Goal: Task Accomplishment & Management: Complete application form

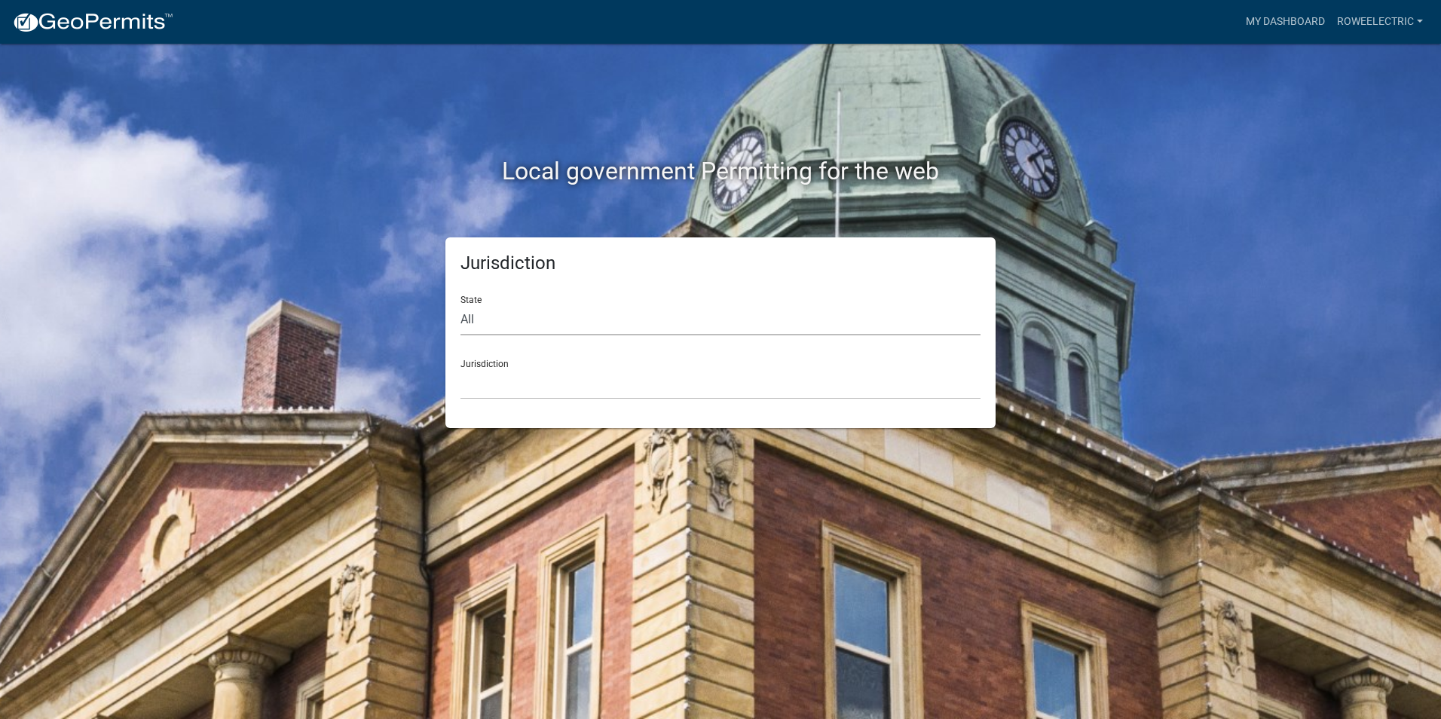
click at [504, 324] on select "All [US_STATE] [US_STATE] [US_STATE] [US_STATE] [US_STATE] [US_STATE] [US_STATE…" at bounding box center [721, 320] width 520 height 31
select select "[US_STATE]"
click at [461, 305] on select "All [US_STATE] [US_STATE] [US_STATE] [US_STATE] [US_STATE] [US_STATE] [US_STATE…" at bounding box center [721, 320] width 520 height 31
click at [535, 392] on select "City of [GEOGRAPHIC_DATA], [US_STATE] City of [GEOGRAPHIC_DATA], [US_STATE] Cit…" at bounding box center [721, 384] width 520 height 31
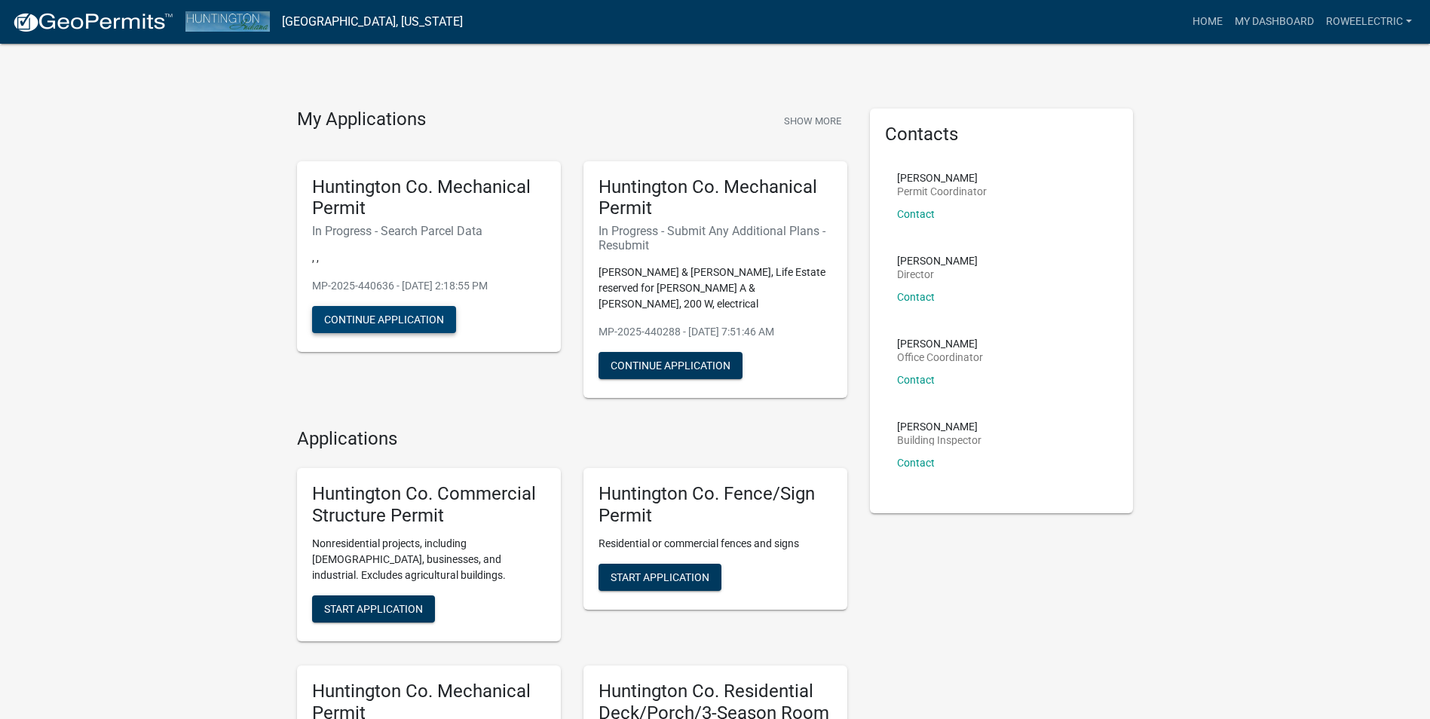
click at [381, 311] on button "Continue Application" at bounding box center [384, 319] width 144 height 27
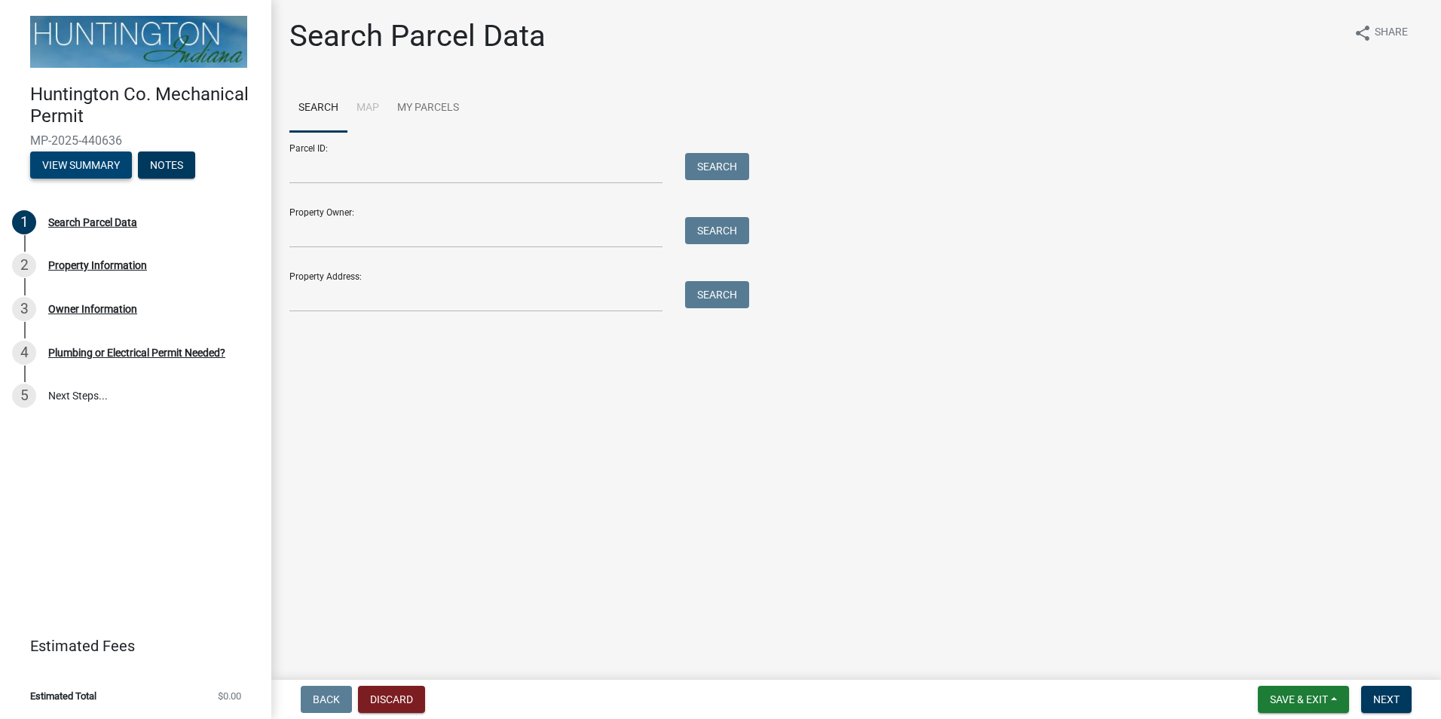
click at [99, 173] on button "View Summary" at bounding box center [81, 165] width 102 height 27
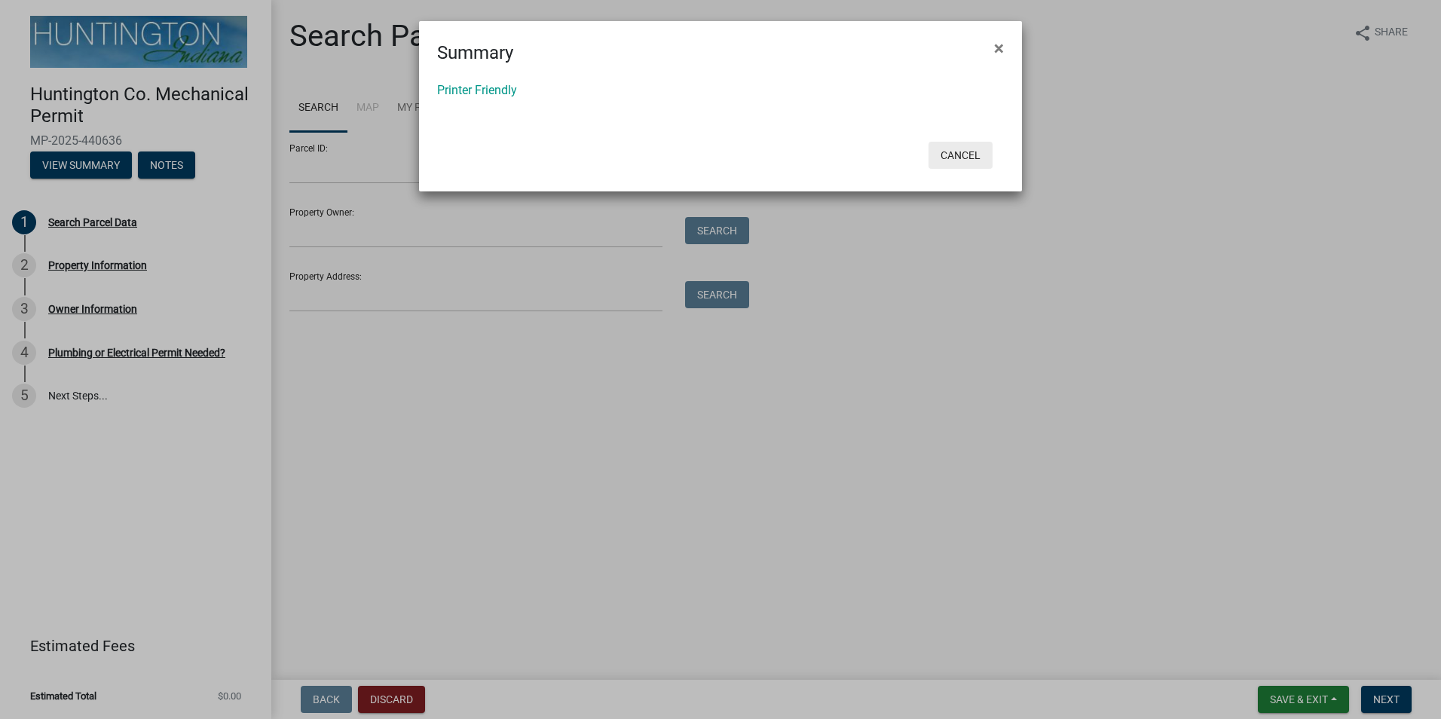
click at [963, 156] on button "Cancel" at bounding box center [961, 155] width 64 height 27
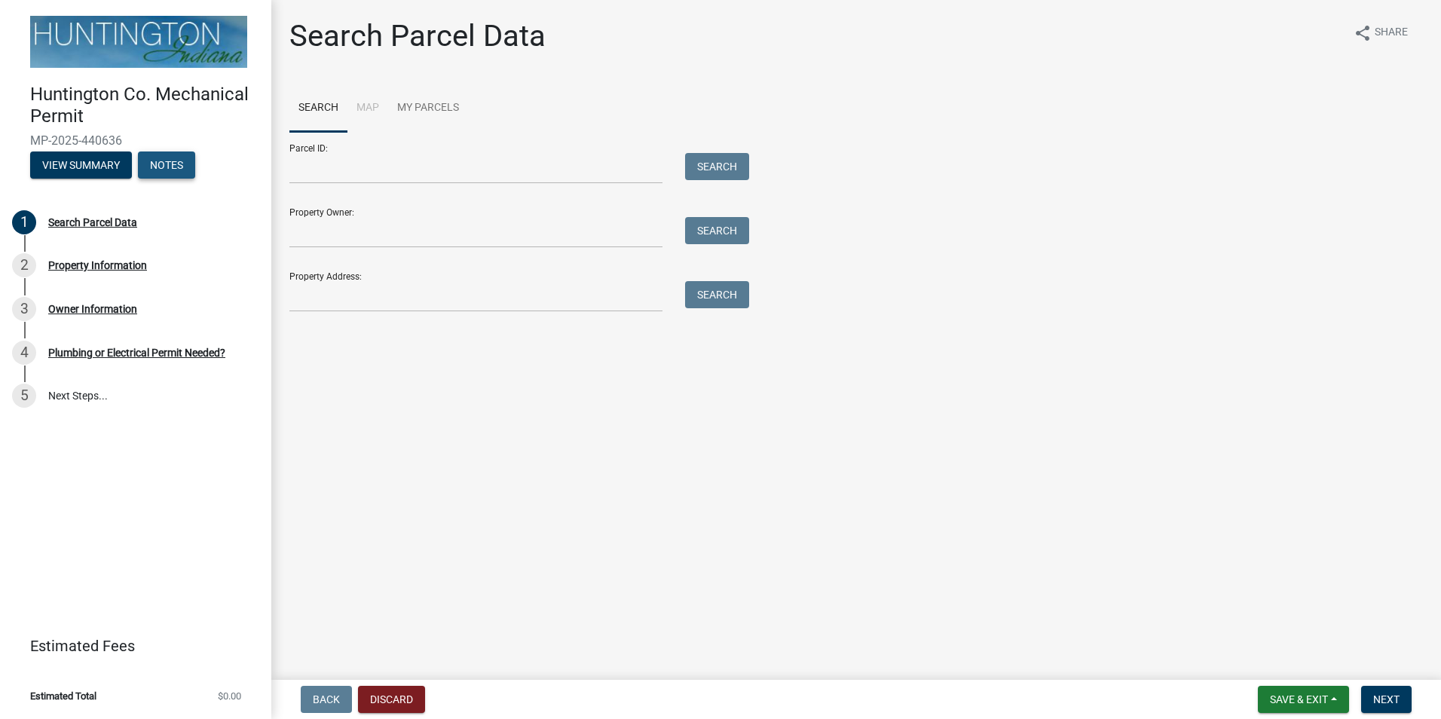
click at [160, 173] on button "Notes" at bounding box center [166, 165] width 57 height 27
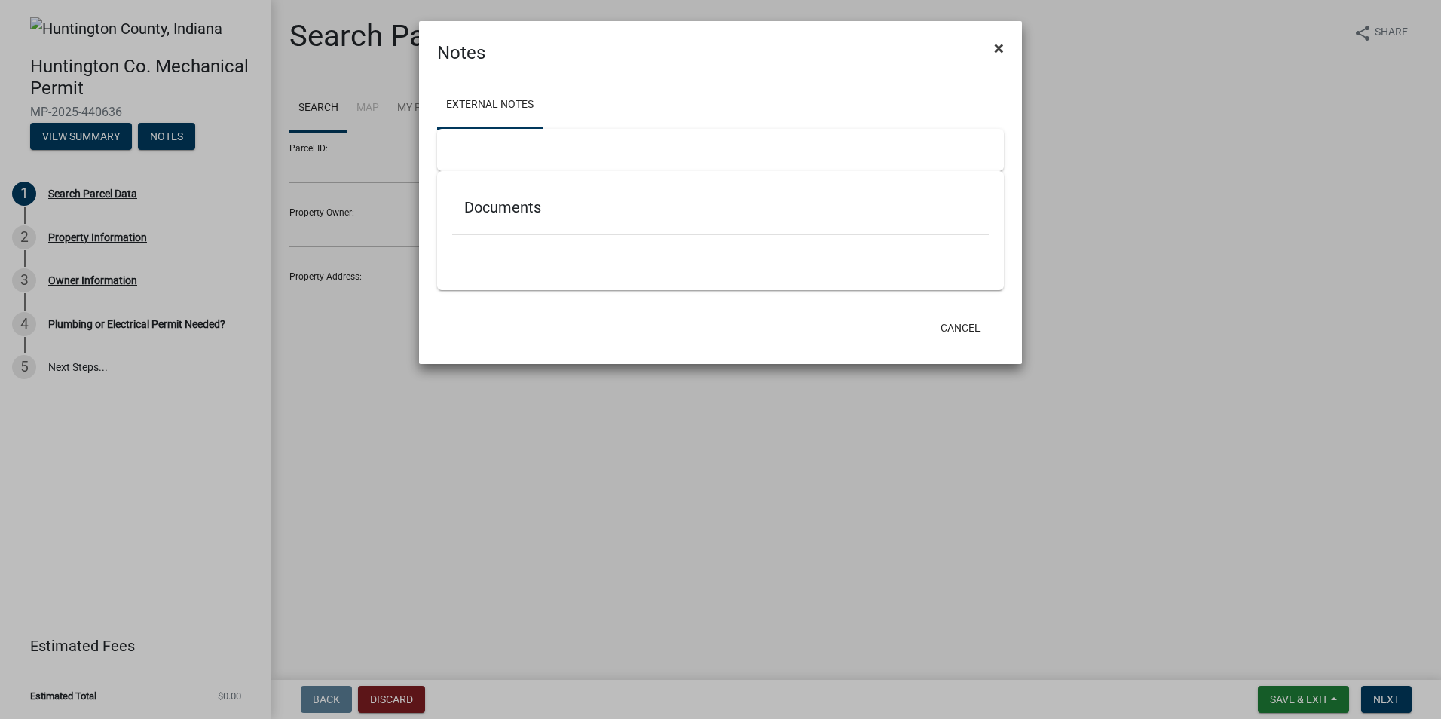
click at [1000, 44] on span "×" at bounding box center [999, 48] width 10 height 21
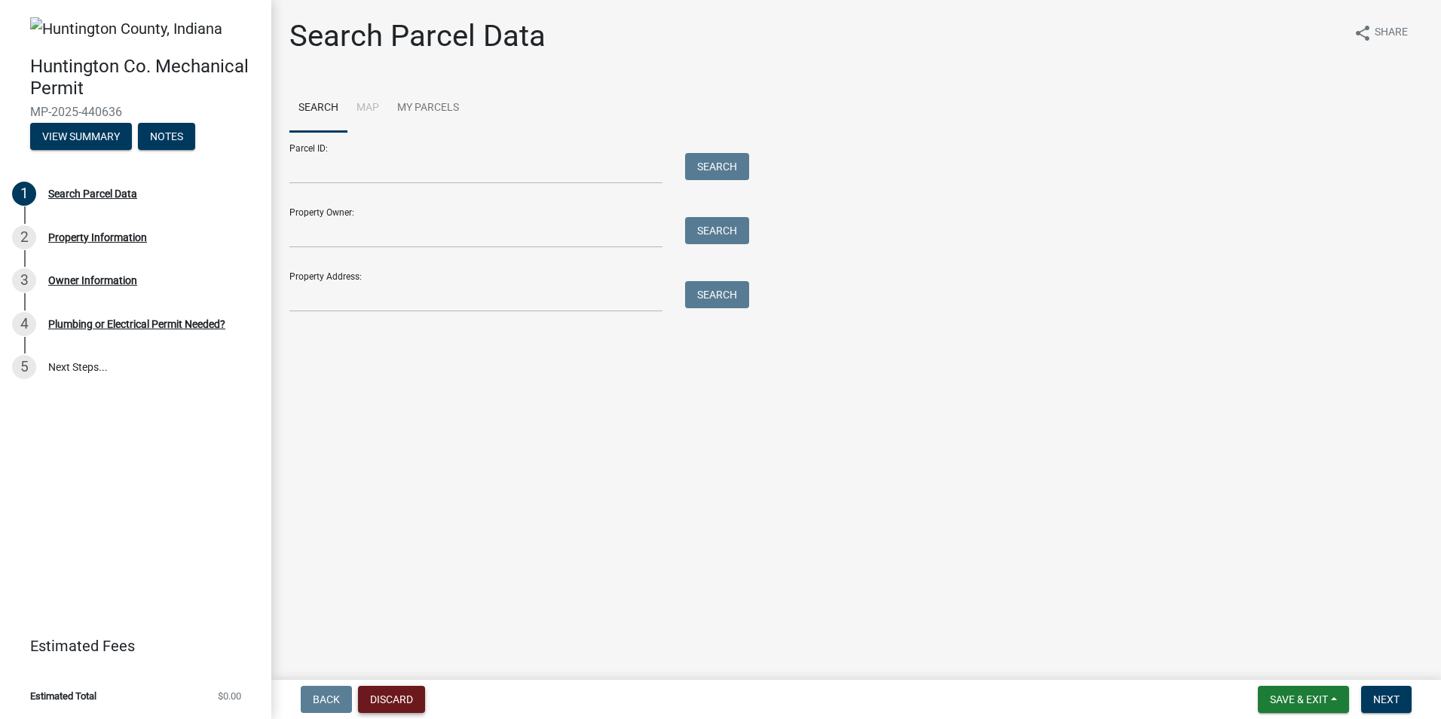
click at [393, 704] on button "Discard" at bounding box center [391, 699] width 67 height 27
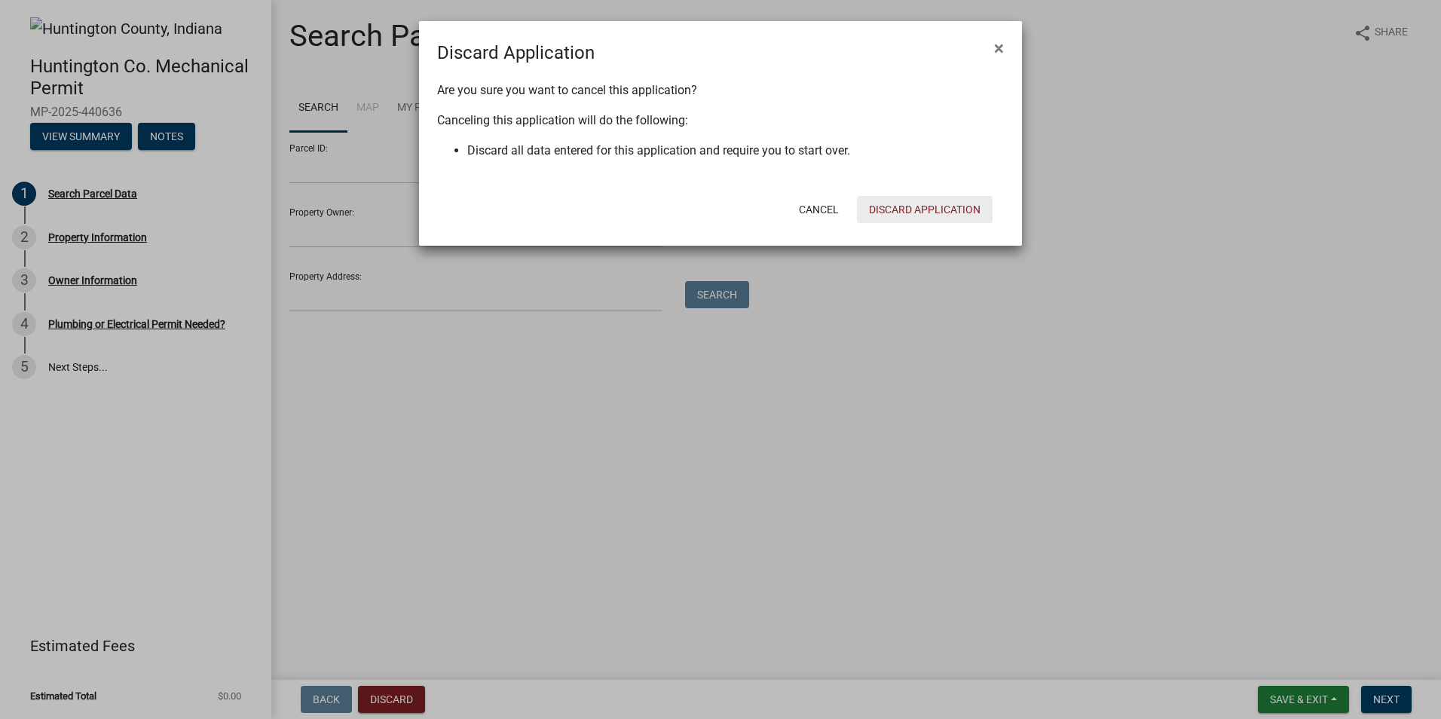
click at [922, 208] on button "Discard Application" at bounding box center [925, 209] width 136 height 27
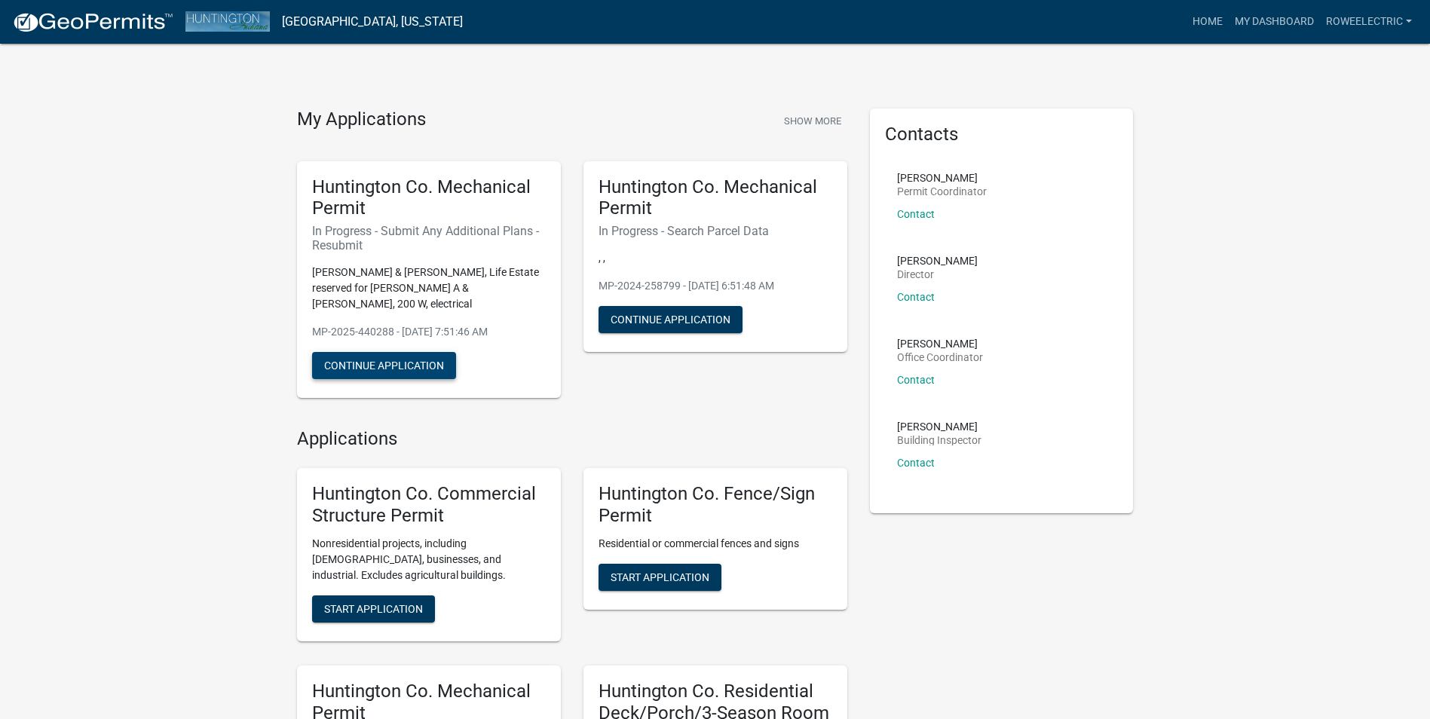
click at [369, 353] on button "Continue Application" at bounding box center [384, 365] width 144 height 27
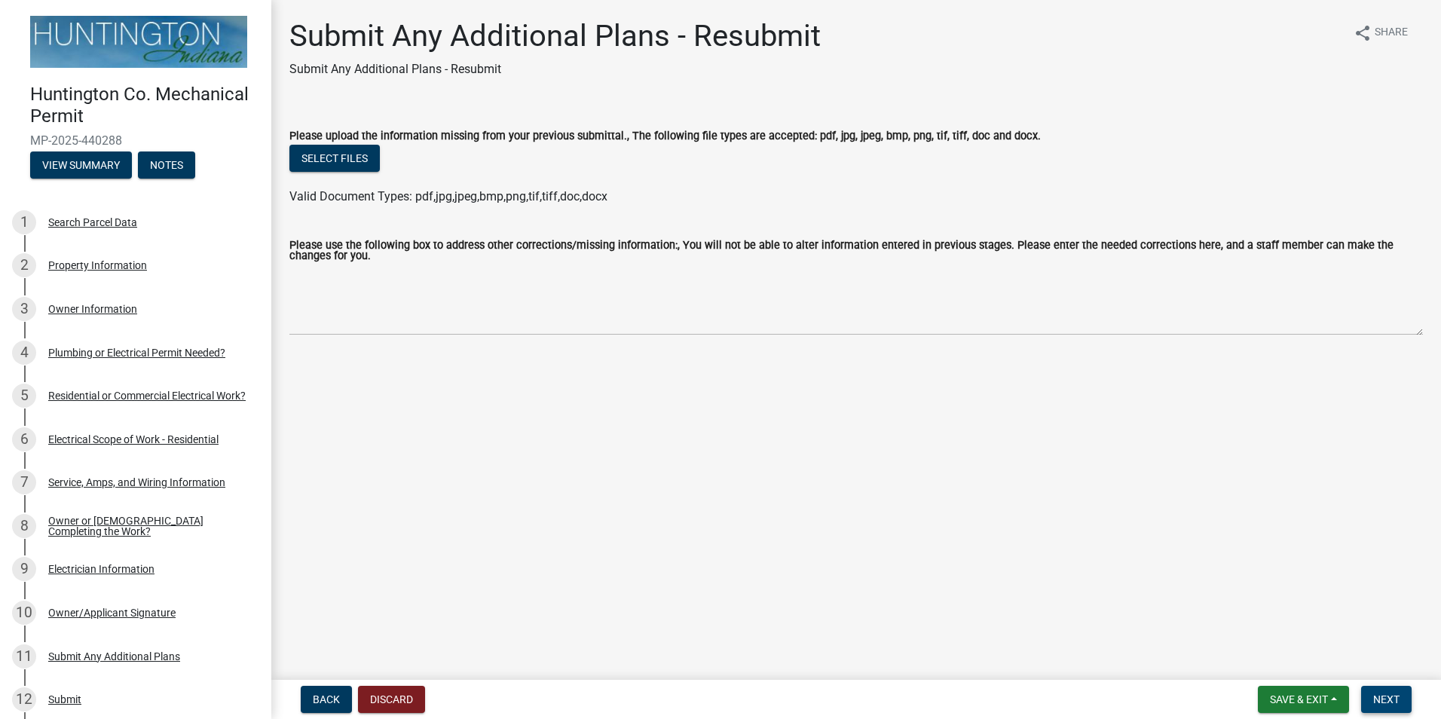
click at [1392, 694] on span "Next" at bounding box center [1386, 699] width 26 height 12
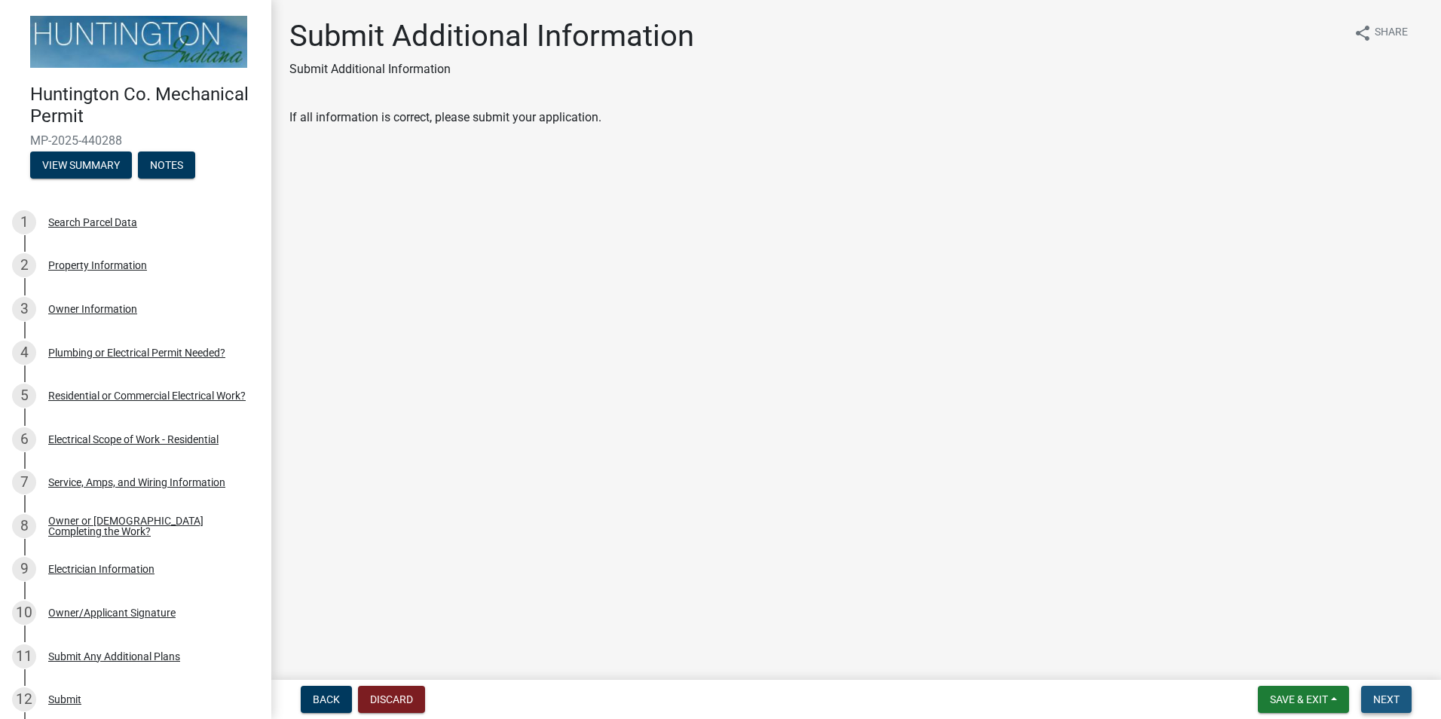
click at [1382, 701] on span "Next" at bounding box center [1386, 699] width 26 height 12
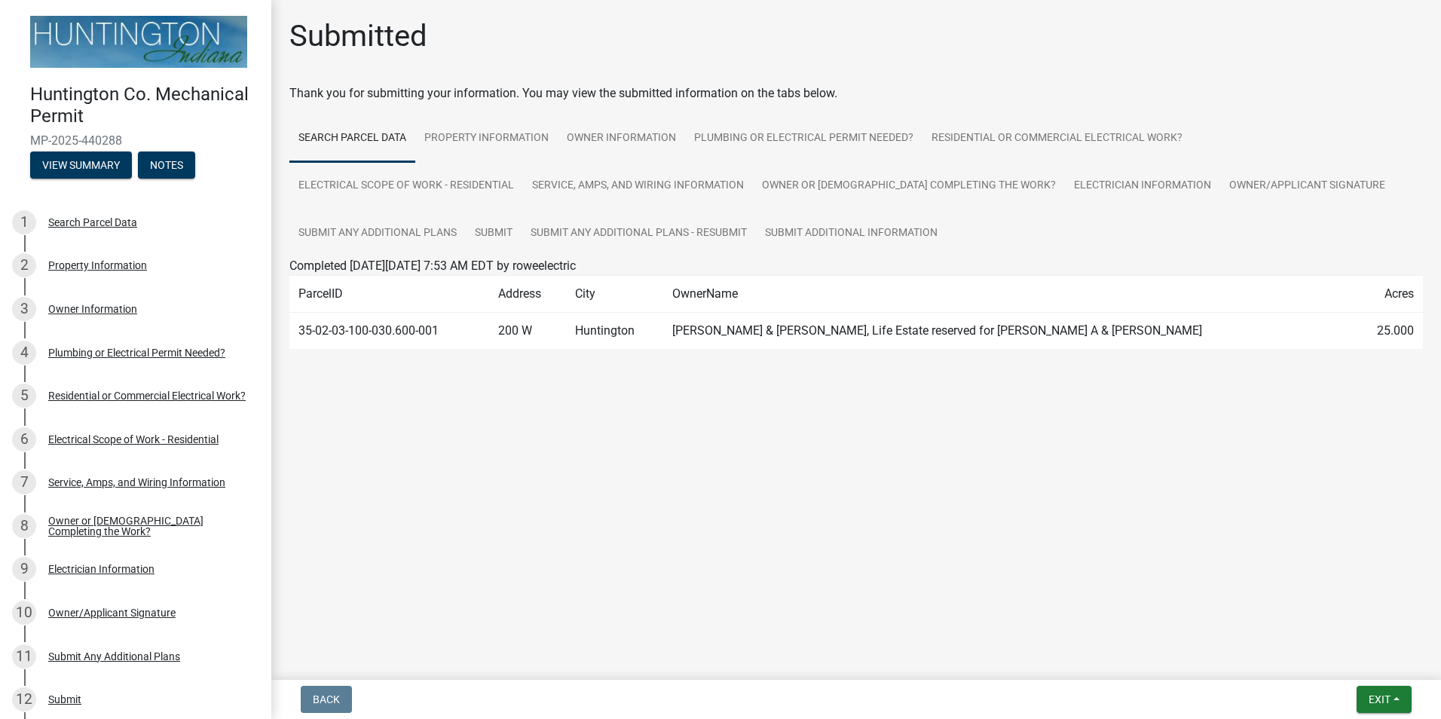
click at [346, 335] on td "35-02-03-100-030.600-001" at bounding box center [389, 331] width 200 height 37
click at [852, 317] on td "[PERSON_NAME] & [PERSON_NAME], Life Estate reserved for [PERSON_NAME] A & [PERS…" at bounding box center [1008, 331] width 690 height 37
click at [566, 323] on td "200 W" at bounding box center [527, 331] width 77 height 37
click at [1366, 699] on button "Exit" at bounding box center [1384, 699] width 55 height 27
click at [1349, 658] on button "Save & Exit" at bounding box center [1351, 660] width 121 height 36
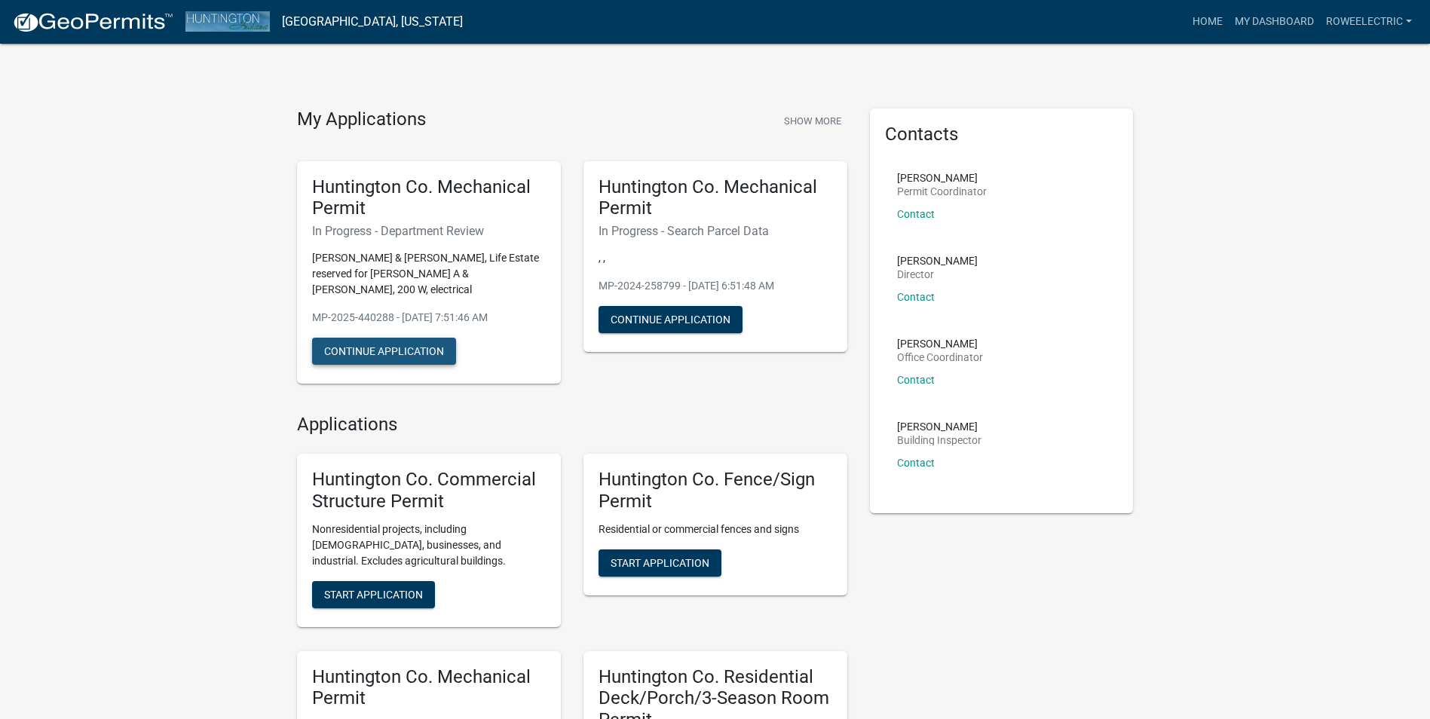
click at [391, 338] on button "Continue Application" at bounding box center [384, 351] width 144 height 27
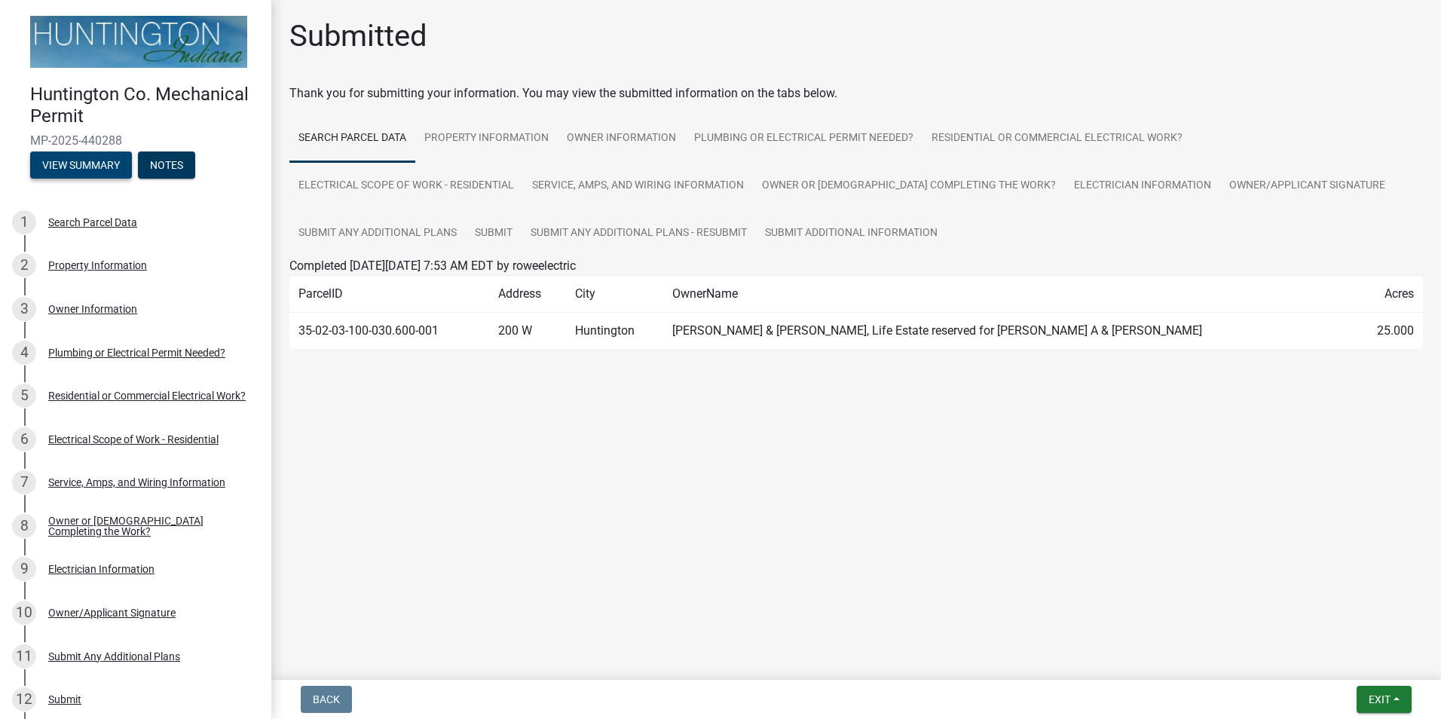
click at [57, 155] on button "View Summary" at bounding box center [81, 165] width 102 height 27
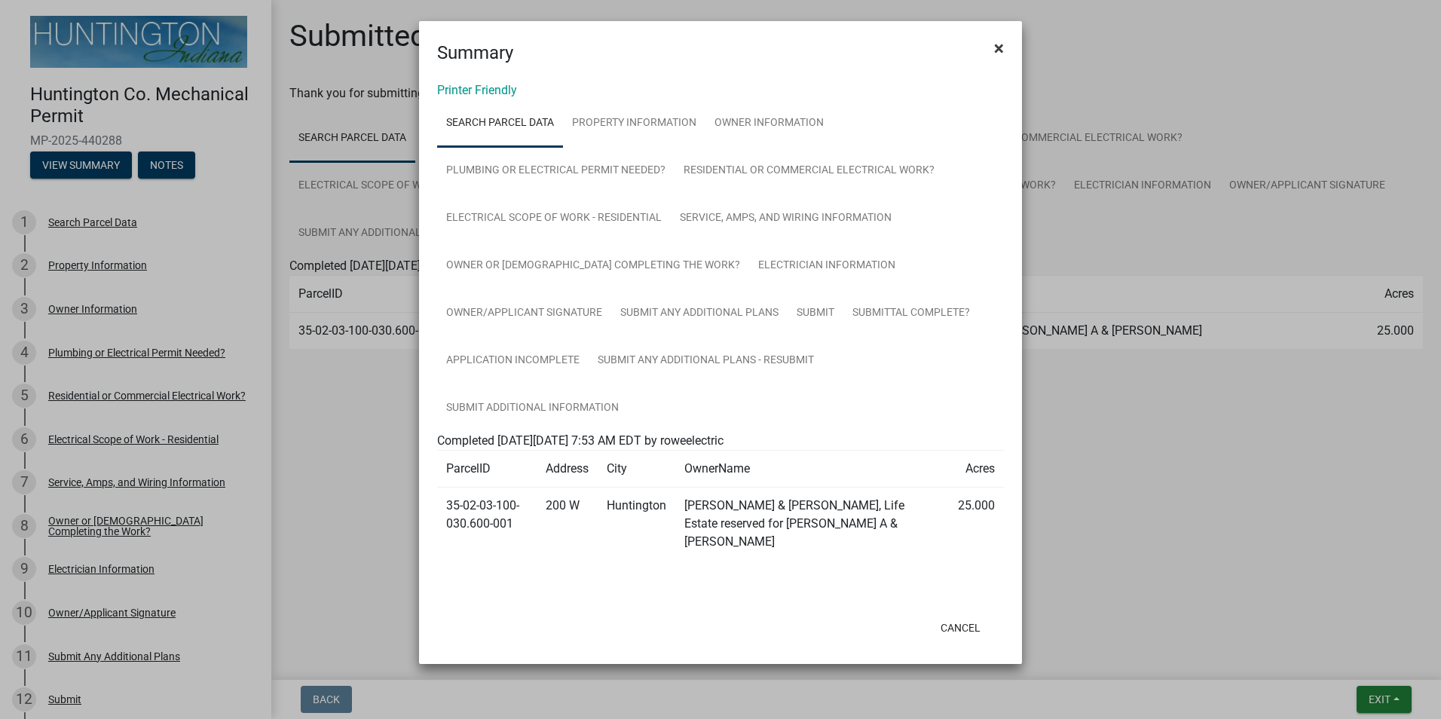
click at [997, 48] on span "×" at bounding box center [999, 48] width 10 height 21
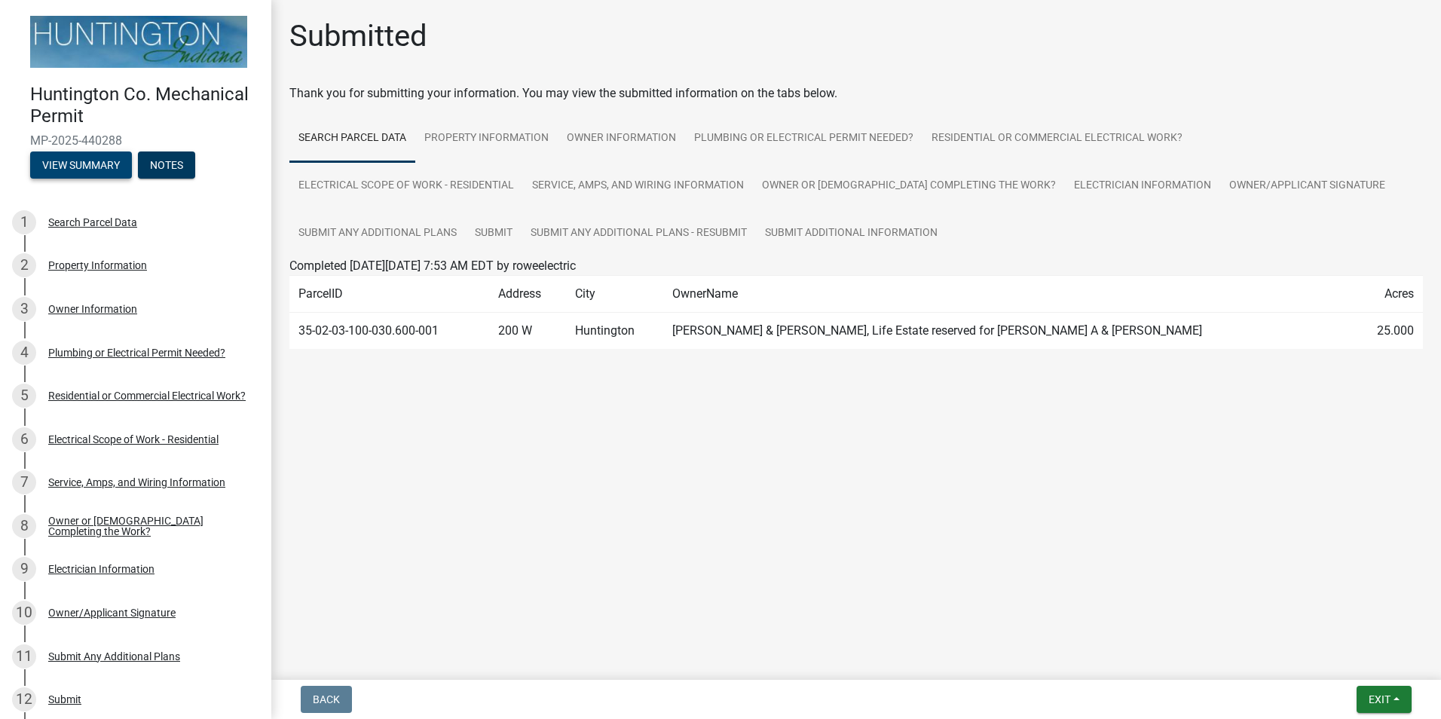
click at [74, 154] on button "View Summary" at bounding box center [81, 165] width 102 height 27
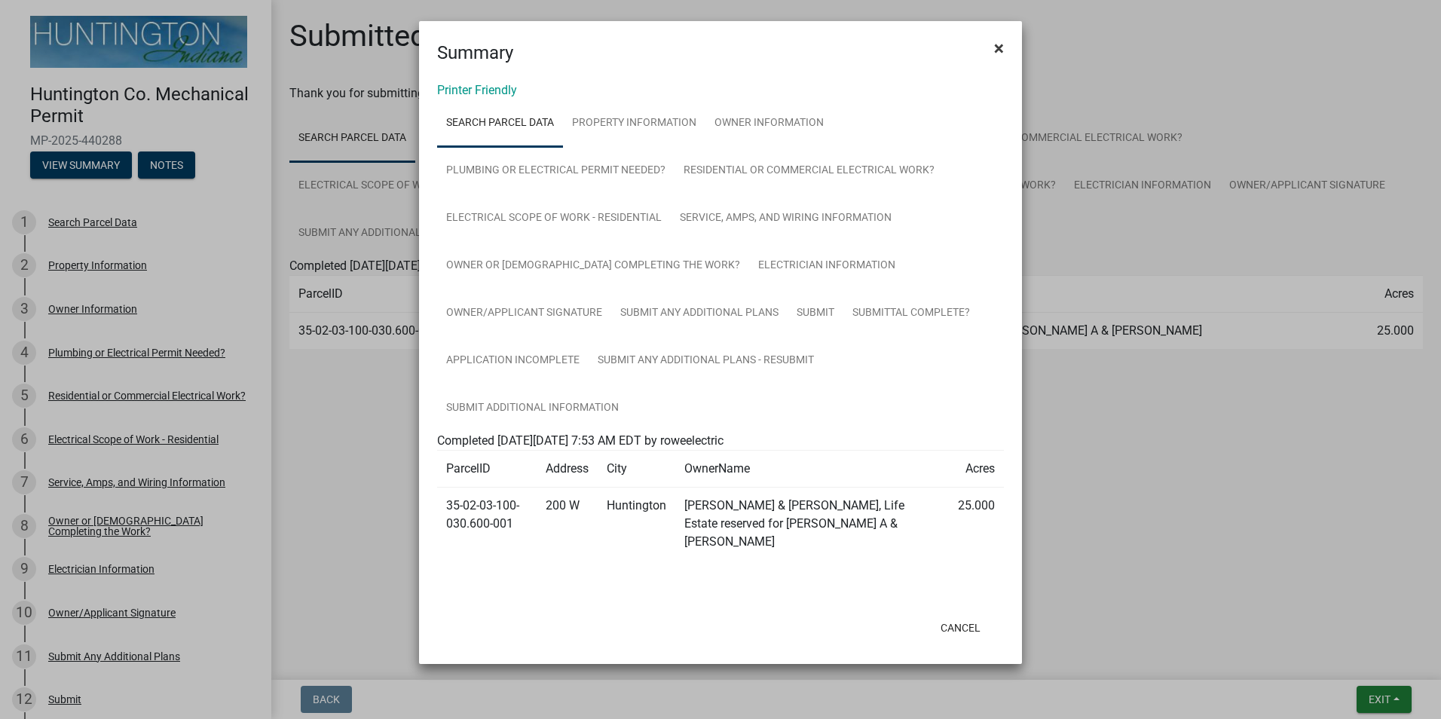
click at [1000, 43] on span "×" at bounding box center [999, 48] width 10 height 21
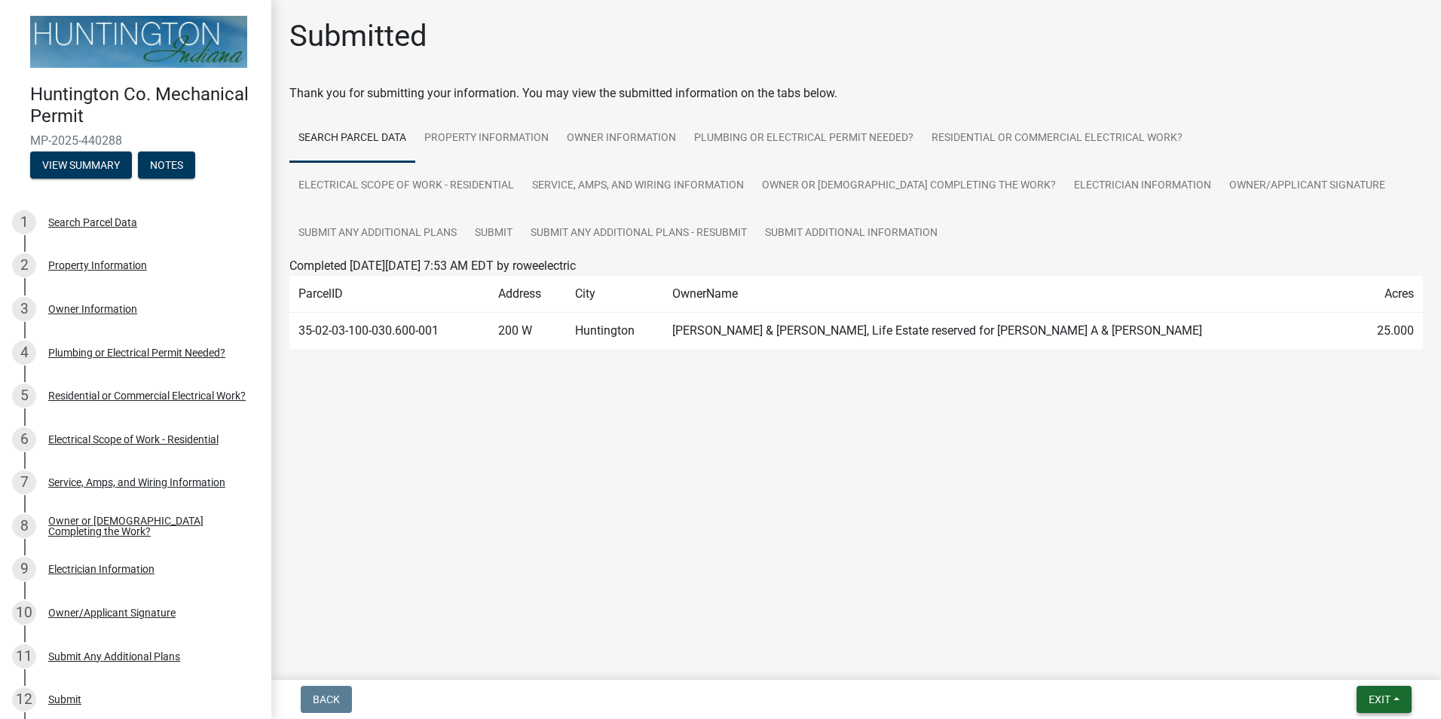
click at [1377, 699] on span "Exit" at bounding box center [1380, 699] width 22 height 12
click at [1341, 660] on button "Save & Exit" at bounding box center [1351, 660] width 121 height 36
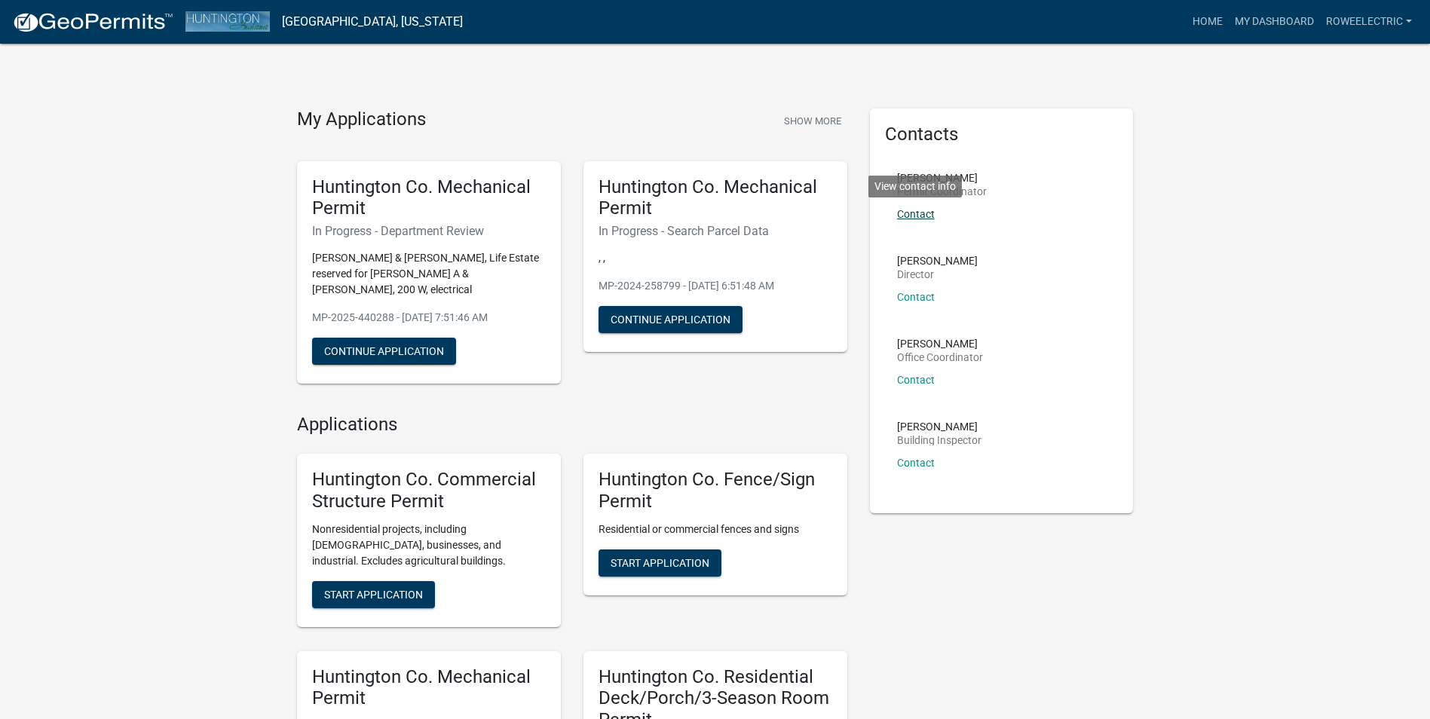
click at [914, 213] on link "Contact" at bounding box center [916, 214] width 38 height 12
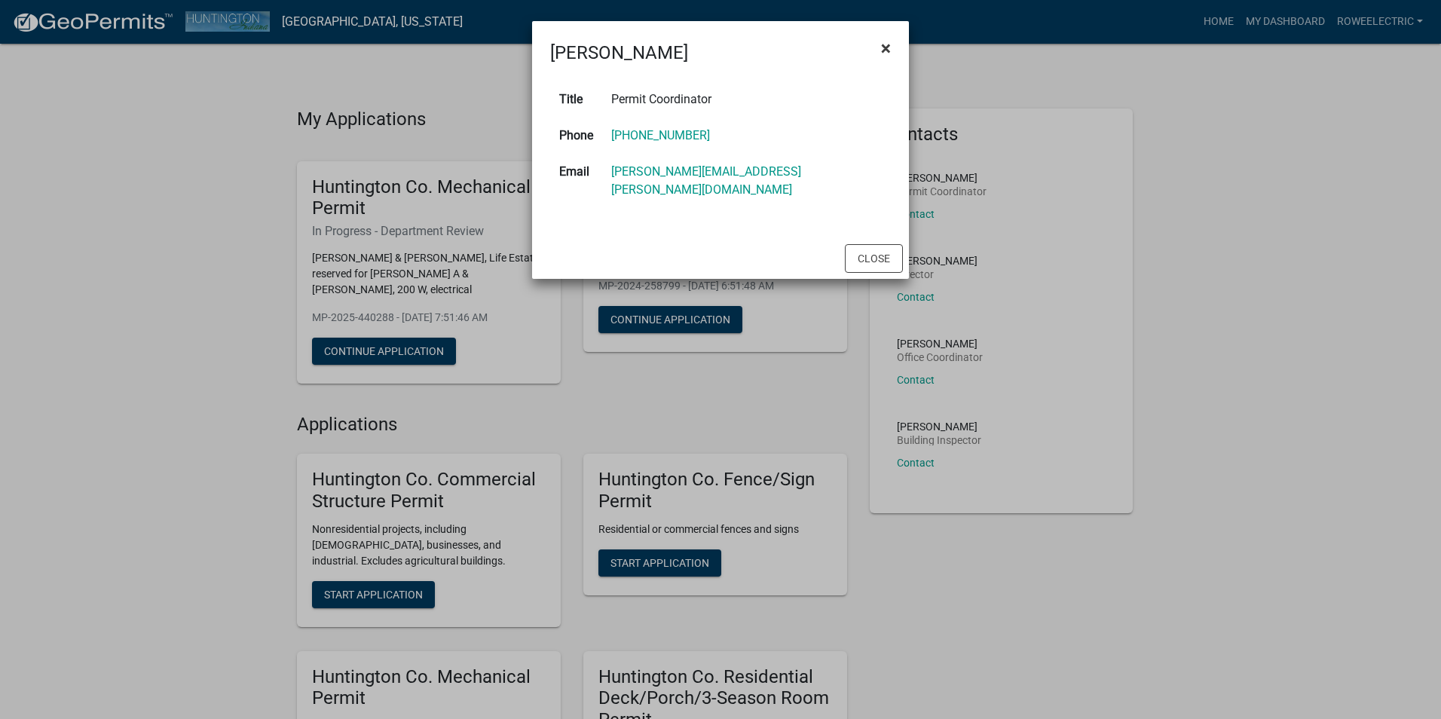
click at [886, 50] on span "×" at bounding box center [886, 48] width 10 height 21
